Goal: Check status: Check status

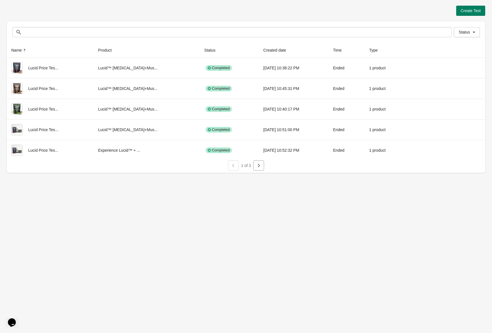
click at [257, 163] on button "button" at bounding box center [258, 166] width 11 height 10
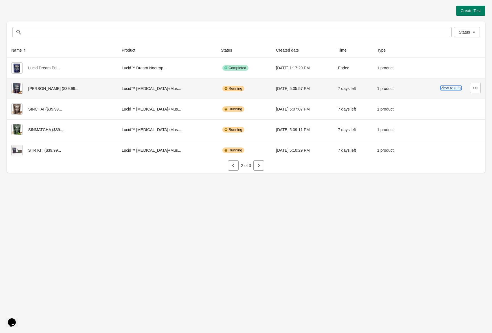
click at [455, 88] on button "View results" at bounding box center [451, 88] width 21 height 5
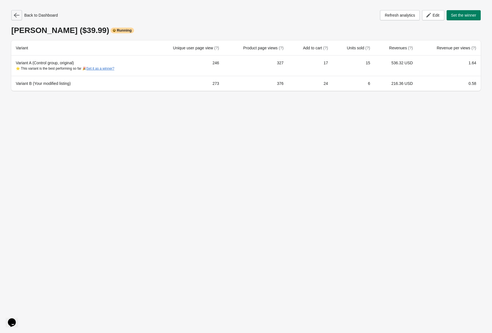
click at [14, 15] on icon "button" at bounding box center [17, 15] width 6 height 5
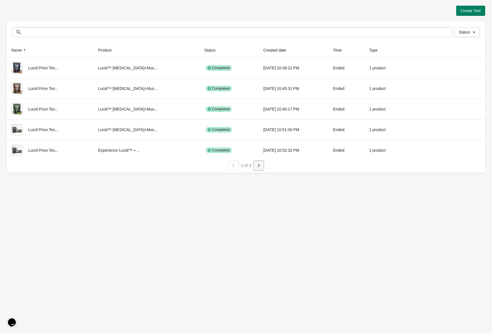
click at [259, 169] on button "button" at bounding box center [258, 166] width 11 height 10
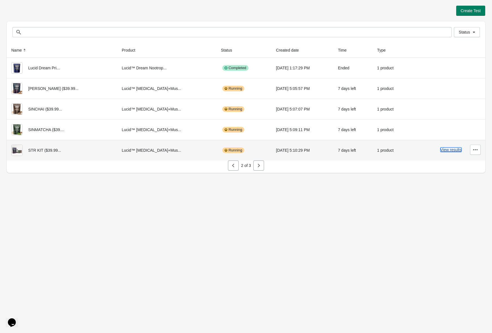
click at [455, 152] on button "View results" at bounding box center [451, 150] width 21 height 5
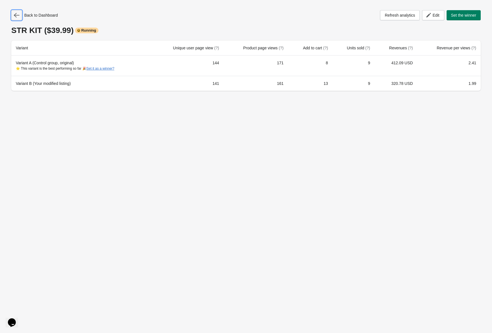
click at [16, 15] on icon "button" at bounding box center [17, 15] width 6 height 5
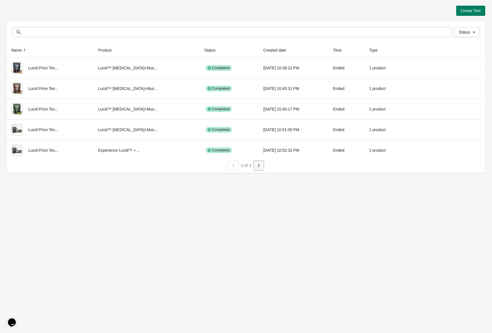
click at [260, 167] on icon "button" at bounding box center [259, 166] width 6 height 6
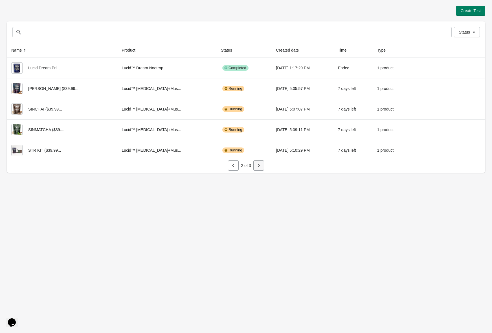
click at [260, 167] on icon "button" at bounding box center [259, 166] width 6 height 6
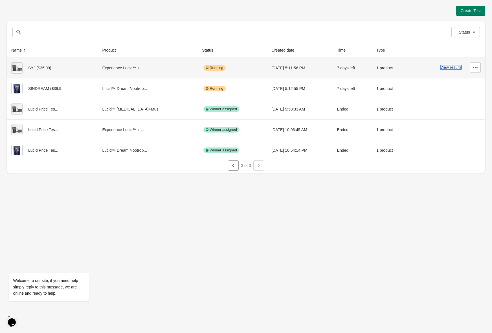
click at [450, 68] on button "View results" at bounding box center [451, 67] width 21 height 5
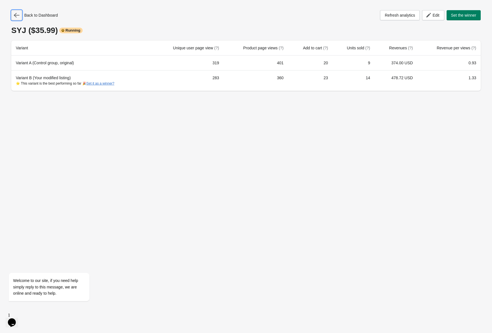
click at [18, 17] on icon "button" at bounding box center [17, 15] width 6 height 6
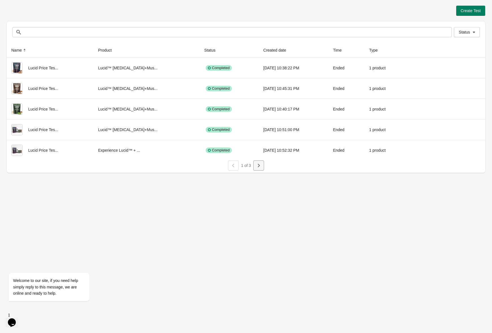
click at [260, 166] on icon "button" at bounding box center [259, 166] width 6 height 6
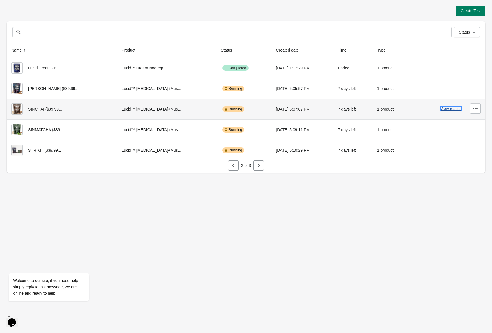
click at [445, 109] on button "View results" at bounding box center [451, 108] width 21 height 5
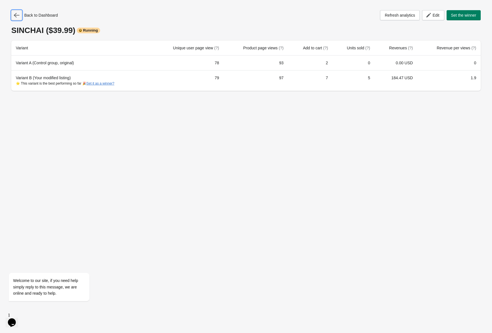
click at [16, 14] on icon "button" at bounding box center [17, 15] width 6 height 6
